Goal: Transaction & Acquisition: Purchase product/service

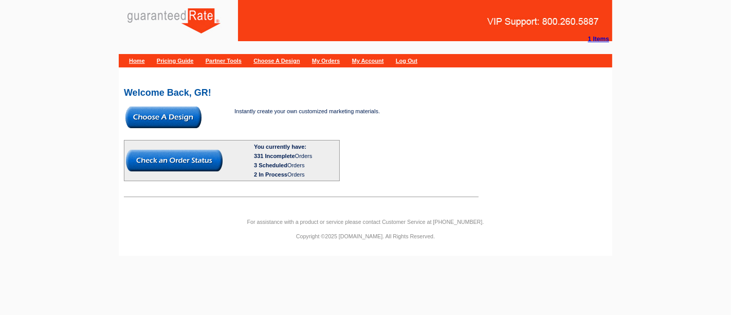
click at [163, 114] on img at bounding box center [164, 117] width 76 height 22
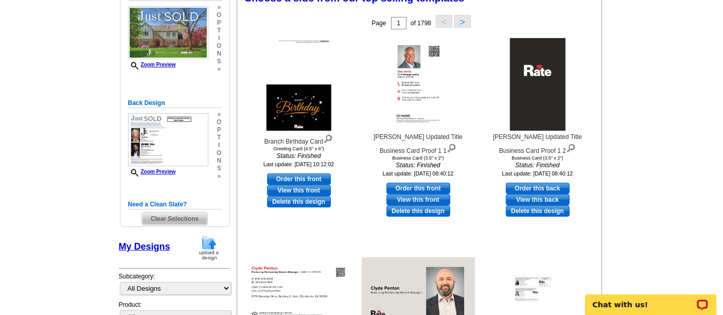
scroll to position [163, 0]
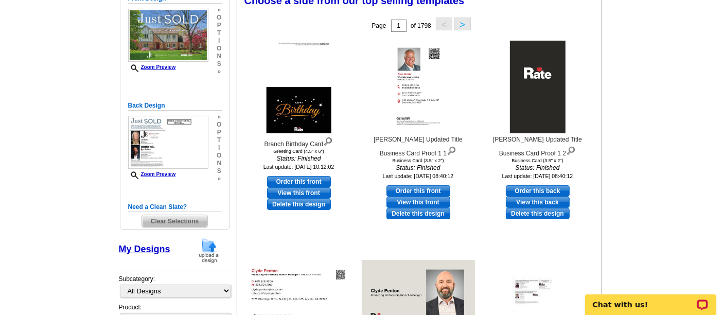
click at [195, 218] on span "Clear Selections" at bounding box center [174, 221] width 65 height 12
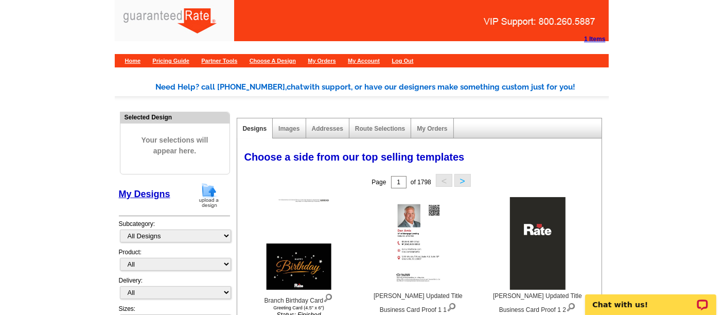
drag, startPoint x: 204, startPoint y: 206, endPoint x: 187, endPoint y: 182, distance: 29.1
click at [187, 182] on div "My Designs" at bounding box center [174, 197] width 111 height 30
click at [208, 194] on img at bounding box center [208, 195] width 27 height 26
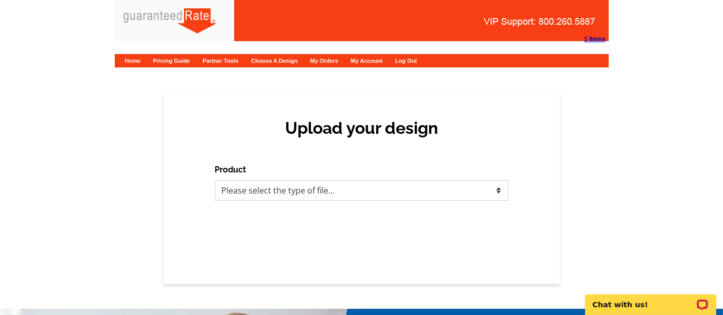
click at [265, 188] on select "Please select the type of file... Postcards Calendars Business Cards Letters an…" at bounding box center [361, 190] width 293 height 21
select select "1"
click at [215, 180] on select "Please select the type of file... Postcards Calendars Business Cards Letters an…" at bounding box center [361, 190] width 293 height 21
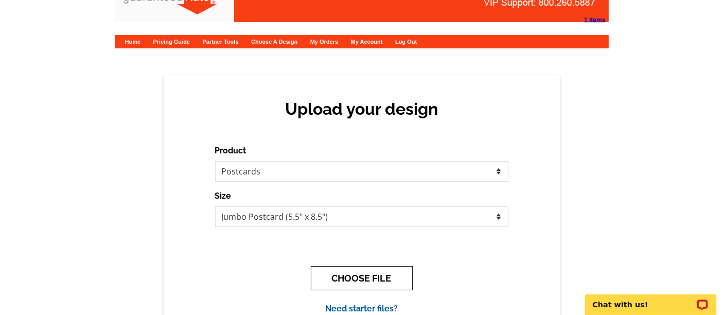
click at [336, 273] on button "CHOOSE FILE" at bounding box center [362, 278] width 102 height 24
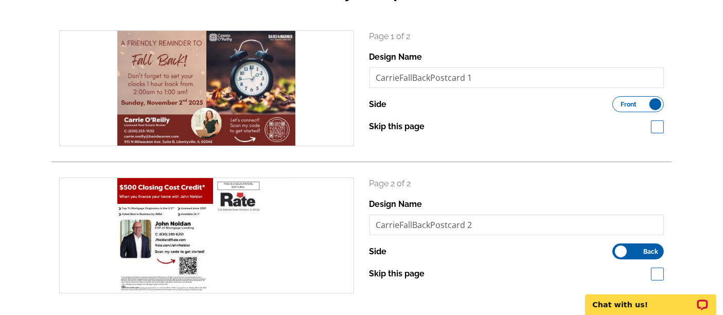
scroll to position [139, 0]
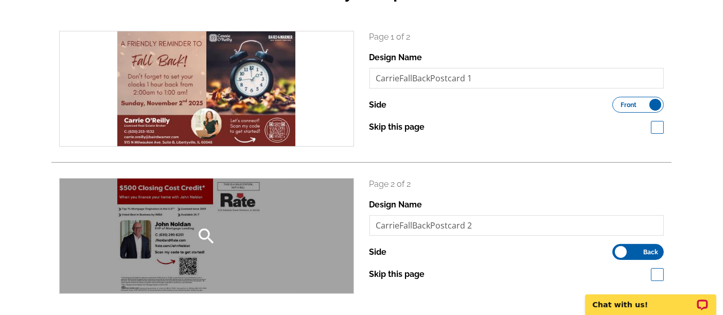
click at [196, 234] on icon "search" at bounding box center [206, 236] width 21 height 21
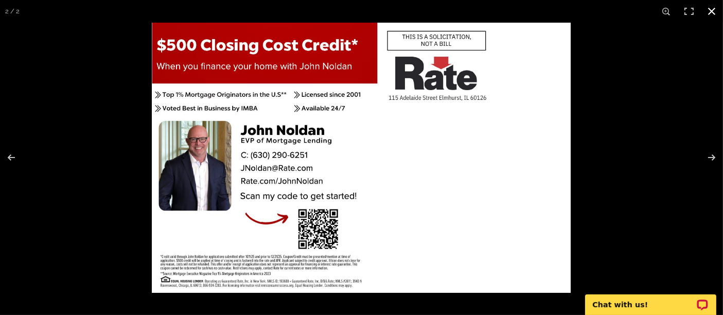
click at [708, 11] on button at bounding box center [711, 11] width 23 height 23
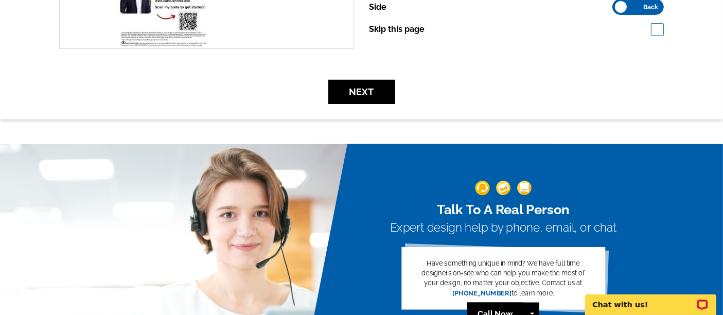
scroll to position [382, 0]
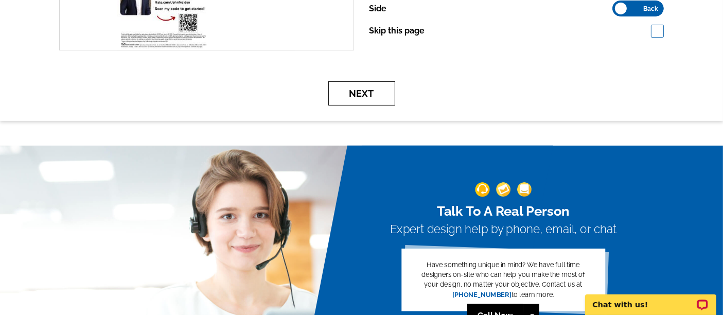
click at [347, 89] on button "Next" at bounding box center [361, 93] width 67 height 24
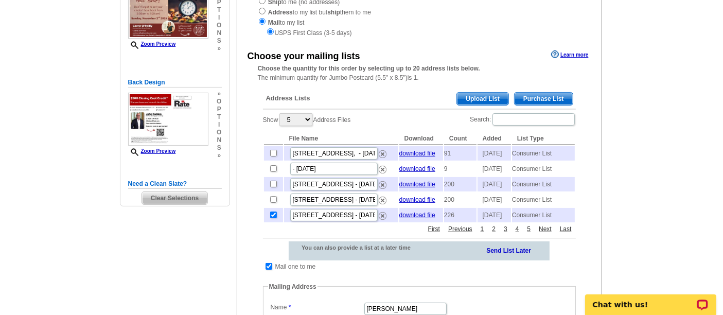
scroll to position [148, 0]
click at [271, 218] on input "checkbox" at bounding box center [273, 214] width 7 height 7
checkbox input "false"
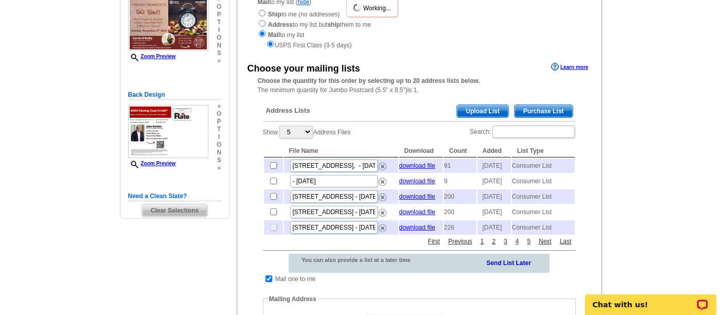
scroll to position [0, 0]
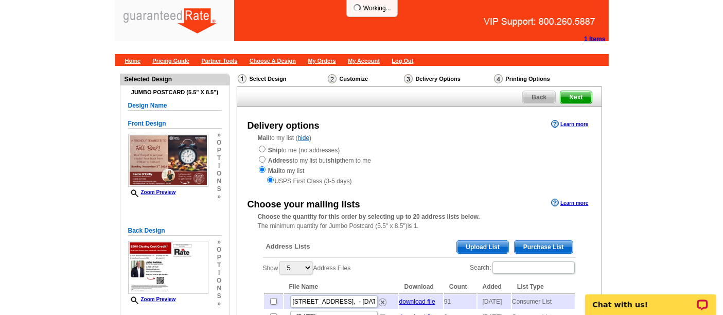
click at [495, 243] on span "Upload List" at bounding box center [482, 247] width 51 height 12
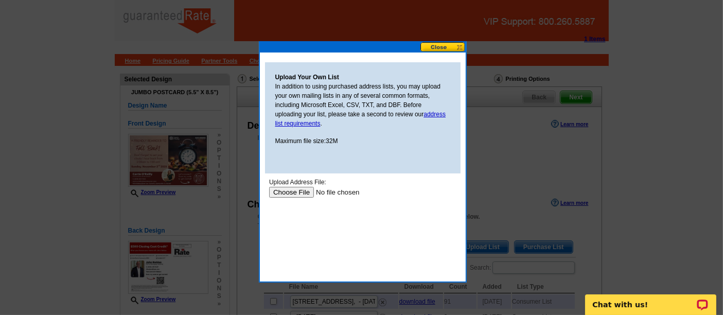
click at [292, 190] on input "file" at bounding box center [334, 191] width 130 height 11
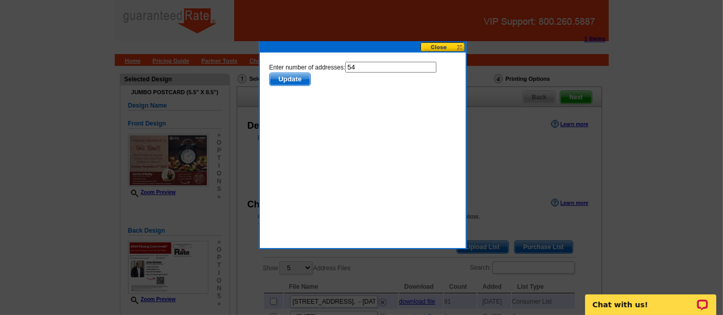
click at [295, 81] on span "Update" at bounding box center [289, 79] width 41 height 12
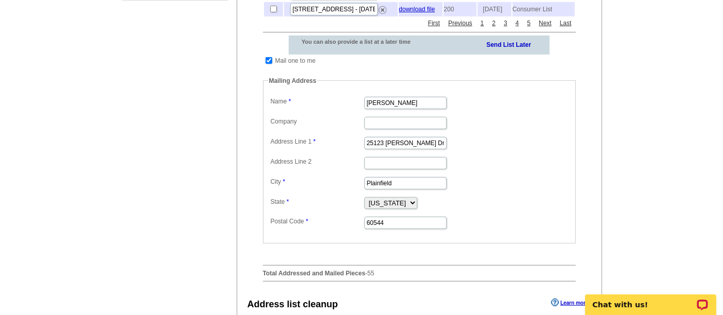
scroll to position [360, 0]
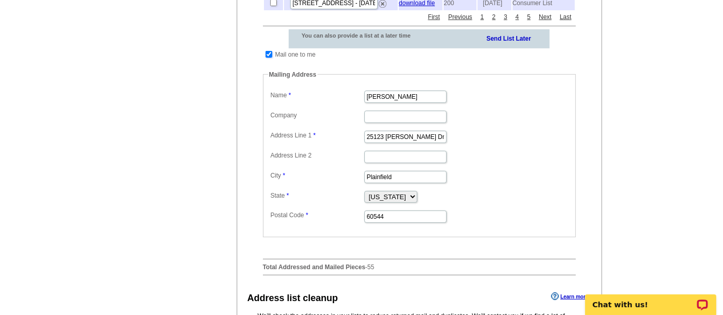
click at [266, 58] on input "checkbox" at bounding box center [268, 54] width 7 height 7
checkbox input "false"
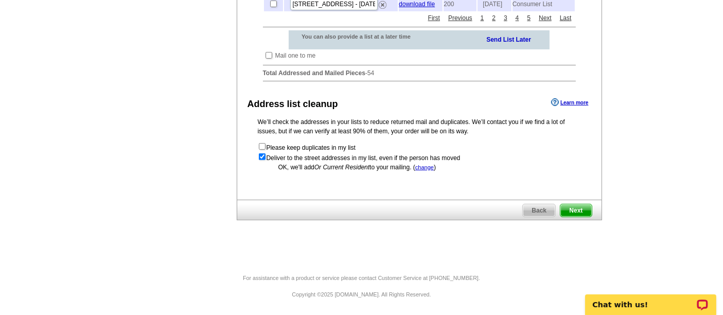
click at [587, 217] on span "Next" at bounding box center [575, 210] width 31 height 12
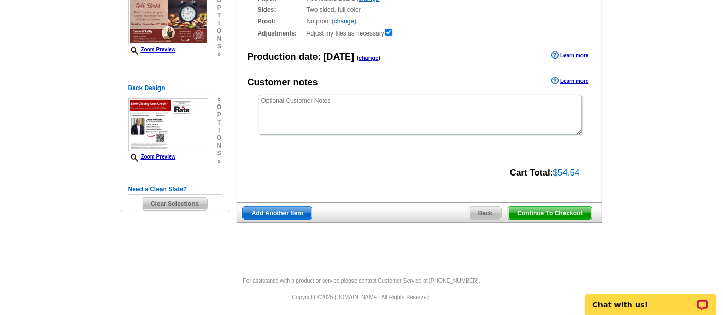
scroll to position [141, 0]
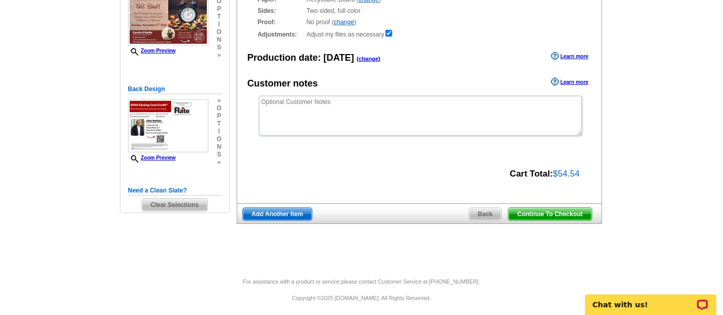
click at [554, 210] on span "Continue To Checkout" at bounding box center [549, 214] width 83 height 12
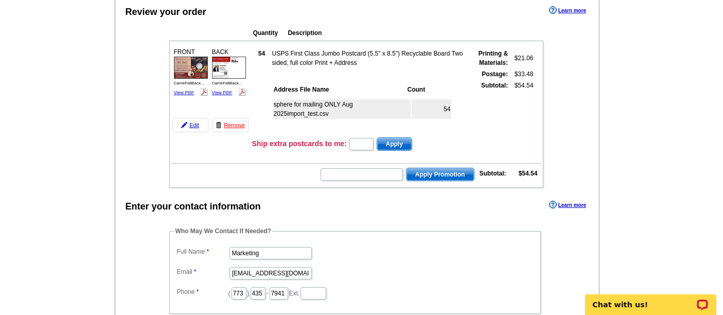
scroll to position [100, 0]
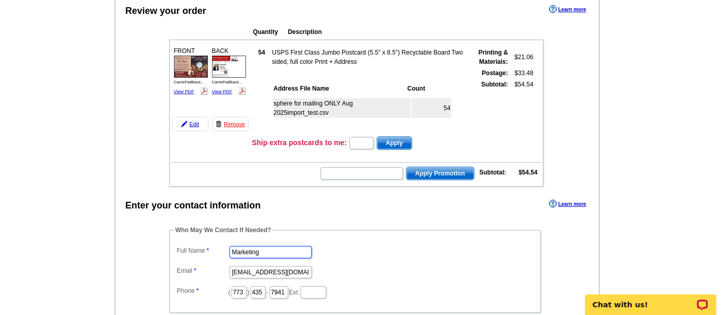
click at [290, 246] on input "Marketing" at bounding box center [270, 252] width 82 height 12
type input "[PERSON_NAME]"
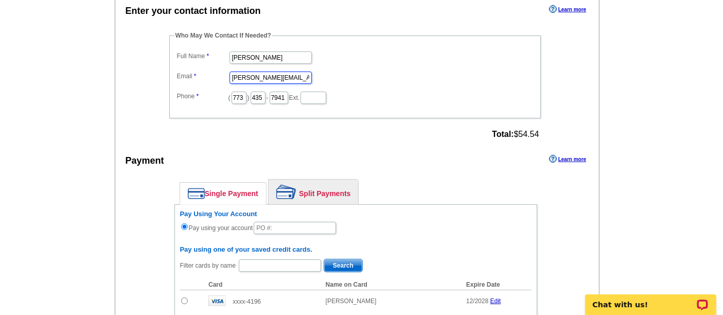
scroll to position [294, 0]
type input "[PERSON_NAME][EMAIL_ADDRESS][PERSON_NAME][DOMAIN_NAME]"
click at [304, 184] on link "Split Payments" at bounding box center [314, 193] width 90 height 25
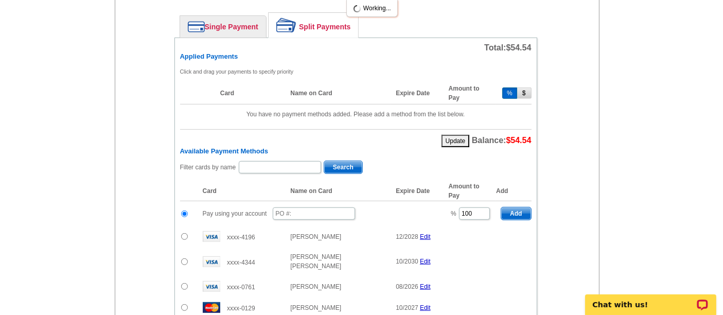
scroll to position [459, 0]
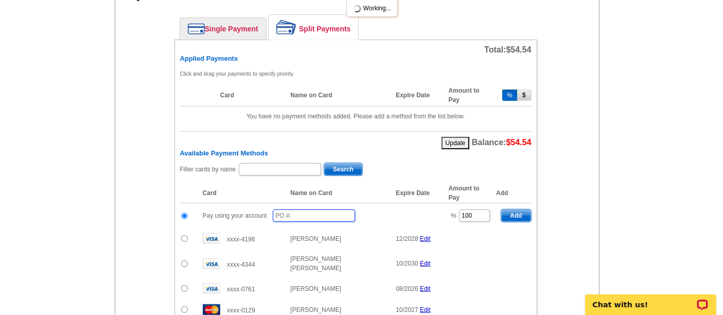
click at [302, 209] on input "text" at bounding box center [314, 215] width 82 height 12
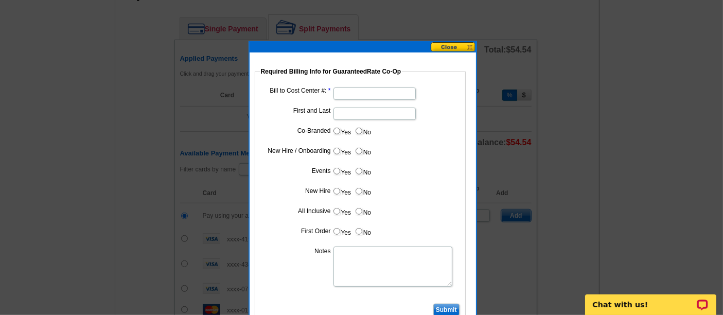
type input "10132025_245_sb"
click at [352, 97] on input "Bill to Cost Center #:" at bounding box center [374, 93] width 82 height 12
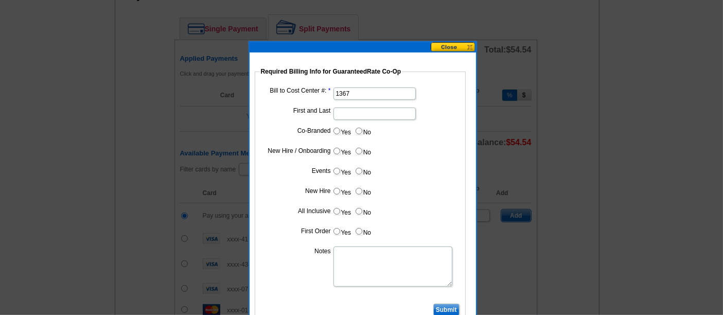
type input "1367"
type input "[PERSON_NAME]"
click at [333, 133] on input "Yes" at bounding box center [336, 131] width 7 height 7
radio input "true"
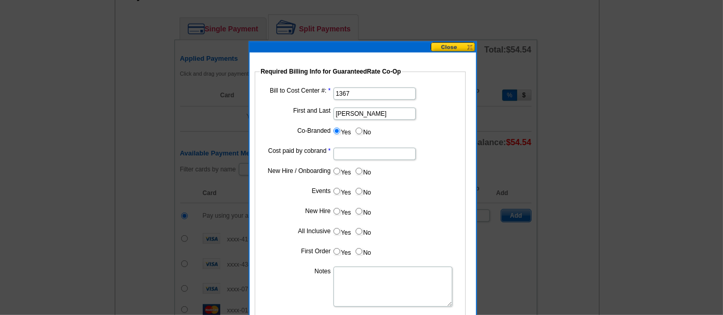
click at [350, 150] on input "Cost paid by cobrand" at bounding box center [374, 154] width 82 height 12
type input "50%"
click at [362, 169] on label "No" at bounding box center [362, 171] width 16 height 12
click at [362, 169] on input "No" at bounding box center [358, 171] width 7 height 7
radio input "true"
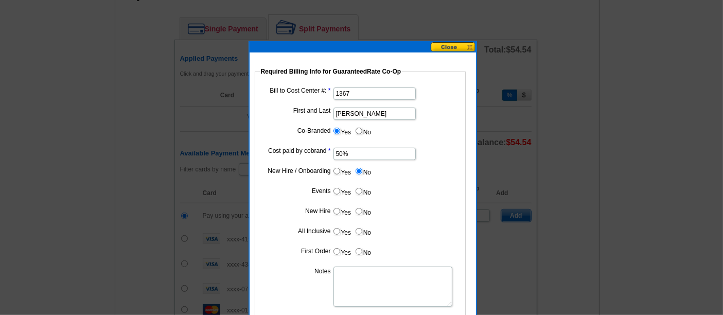
click at [356, 193] on label "No" at bounding box center [362, 191] width 16 height 12
click at [356, 193] on input "No" at bounding box center [358, 191] width 7 height 7
radio input "true"
click at [355, 201] on dl "Bill to Cost Center #: 1367 First and Last [PERSON_NAME] Co-Branded Yes No Cost…" at bounding box center [360, 203] width 201 height 236
click at [359, 205] on label "No" at bounding box center [362, 211] width 16 height 12
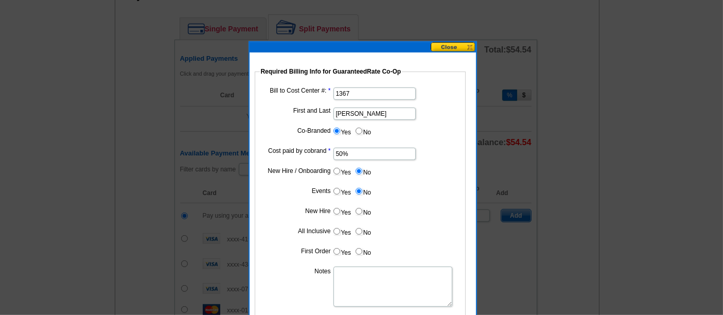
click at [359, 208] on input "No" at bounding box center [358, 211] width 7 height 7
radio input "true"
click at [358, 230] on input "No" at bounding box center [358, 231] width 7 height 7
radio input "true"
click at [359, 248] on input "No" at bounding box center [358, 251] width 7 height 7
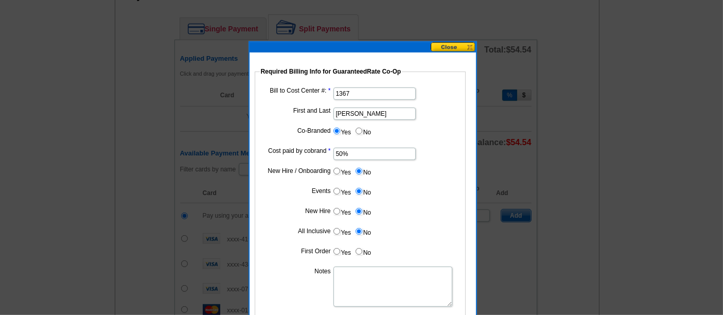
radio input "true"
click at [355, 274] on textarea "Notes" at bounding box center [392, 286] width 119 height 40
paste textarea "167861"
click at [404, 269] on textarea "[PERSON_NAME] to [PERSON_NAME] at 167861" at bounding box center [392, 286] width 119 height 40
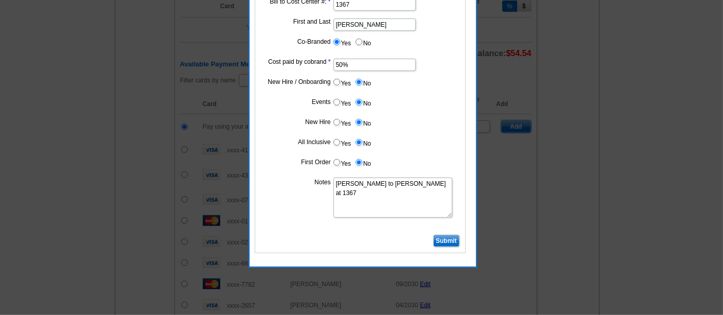
scroll to position [548, 0]
type textarea "[PERSON_NAME] to [PERSON_NAME] at 1367"
click at [451, 241] on input "Submit" at bounding box center [446, 241] width 26 height 12
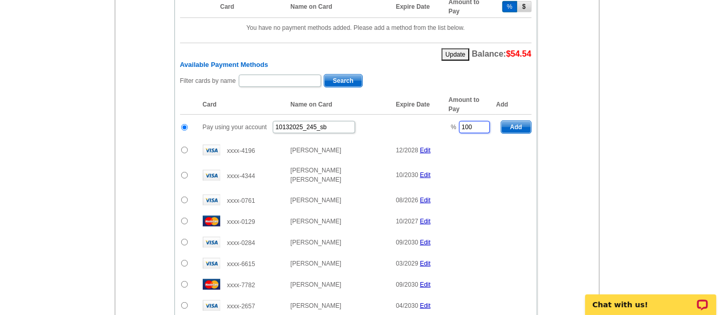
drag, startPoint x: 477, startPoint y: 121, endPoint x: 450, endPoint y: 124, distance: 27.9
click at [450, 124] on td "% 100" at bounding box center [469, 127] width 52 height 25
click at [522, 120] on button "Add" at bounding box center [515, 126] width 30 height 13
type input "100"
radio input "false"
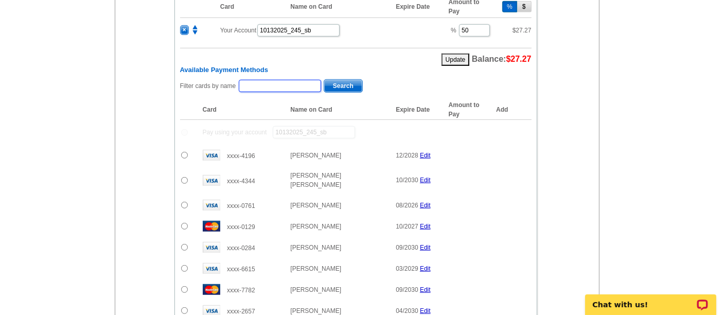
click at [296, 80] on input "text" at bounding box center [280, 86] width 82 height 12
type input "c"
type input "oreilly"
click at [342, 80] on span "Search" at bounding box center [343, 86] width 38 height 12
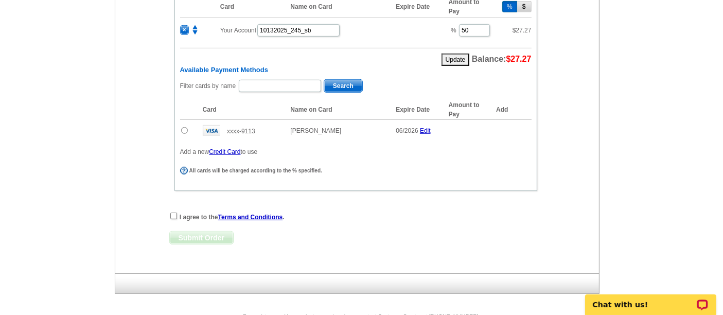
click at [183, 127] on input "radio" at bounding box center [184, 130] width 7 height 7
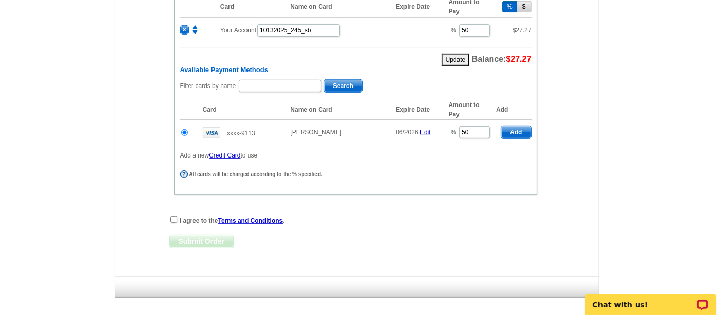
click at [519, 126] on span "Add" at bounding box center [515, 132] width 29 height 12
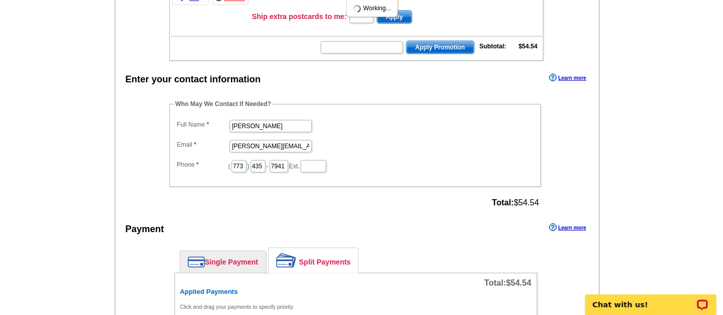
radio input "false"
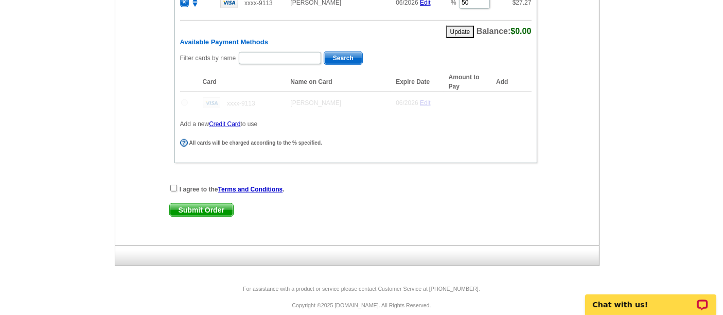
scroll to position [599, 0]
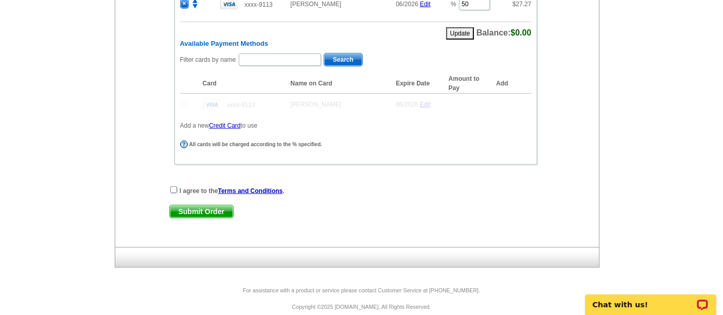
click at [171, 186] on input "checkbox" at bounding box center [173, 189] width 7 height 7
checkbox input "true"
click at [189, 205] on span "Submit Order" at bounding box center [201, 211] width 63 height 12
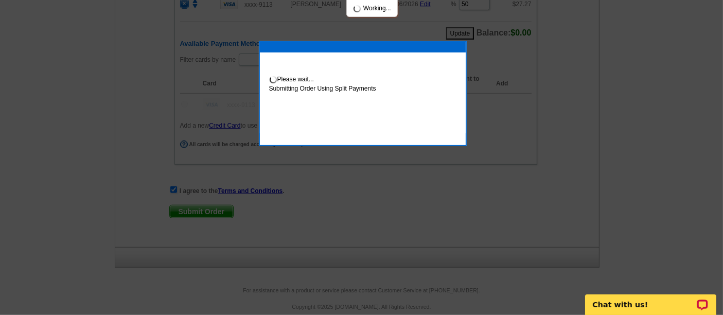
scroll to position [651, 0]
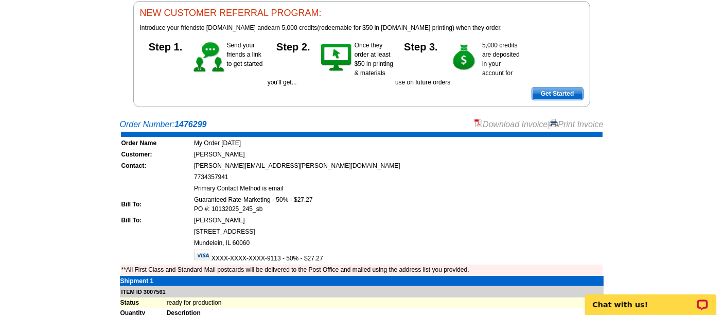
scroll to position [104, 0]
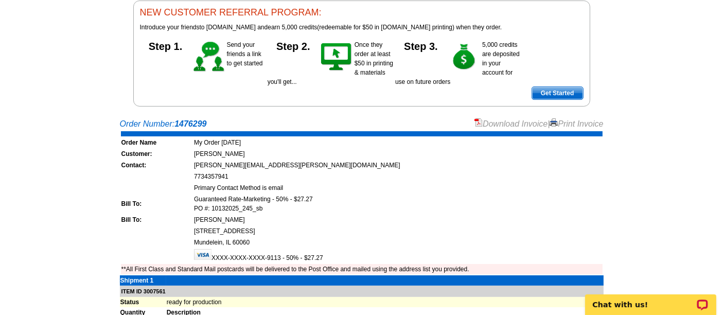
click at [488, 122] on link "Download Invoice" at bounding box center [510, 123] width 73 height 9
